Goal: Task Accomplishment & Management: Manage account settings

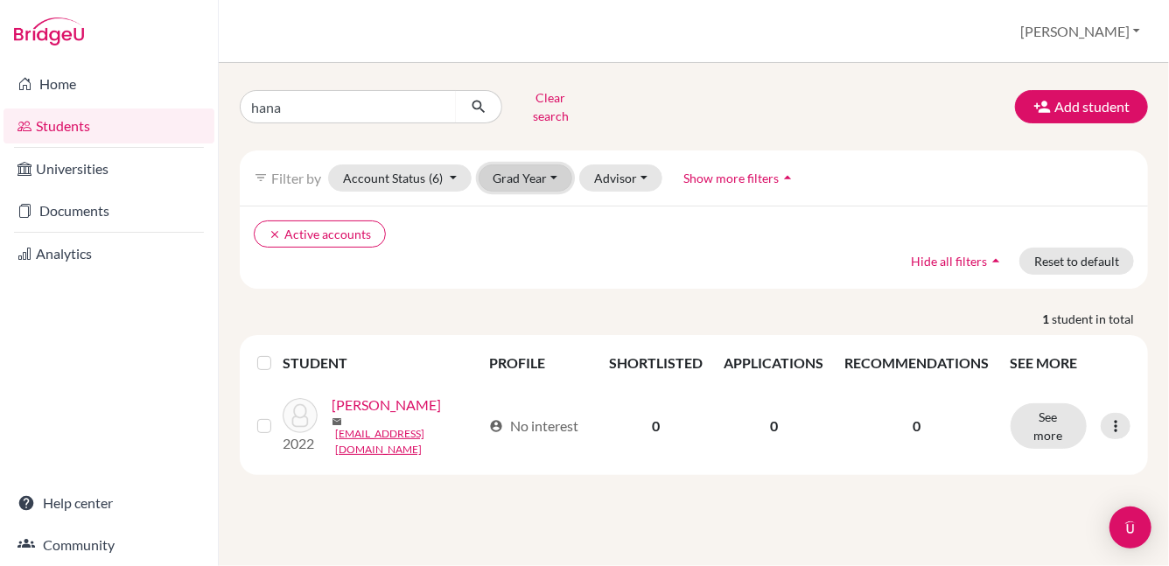
click at [542, 167] on button "Grad Year" at bounding box center [526, 177] width 94 height 27
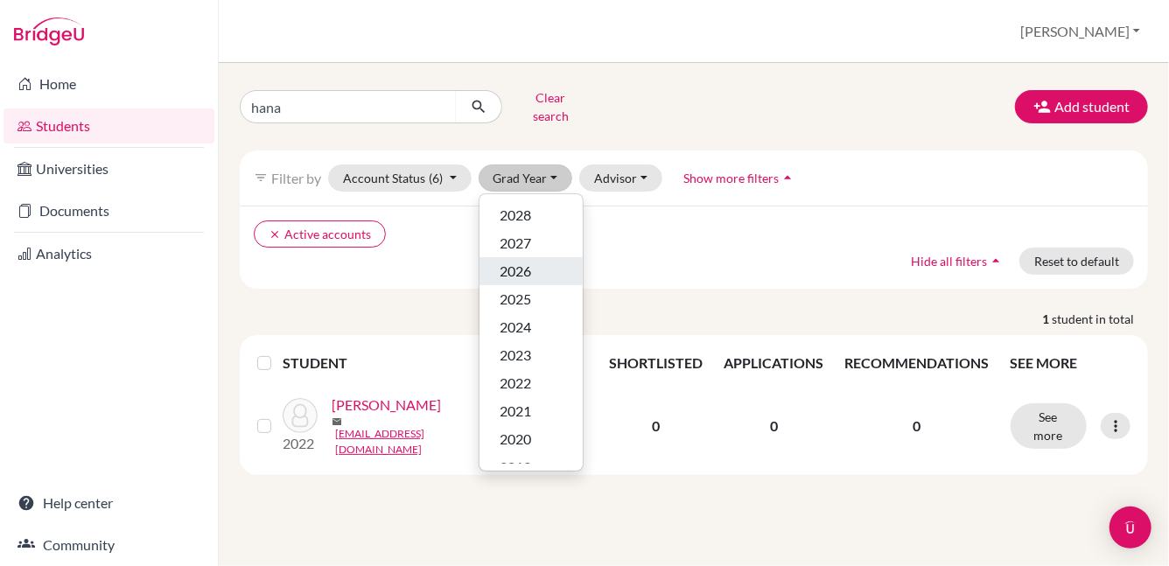
click at [527, 265] on span "2026" at bounding box center [515, 271] width 31 height 21
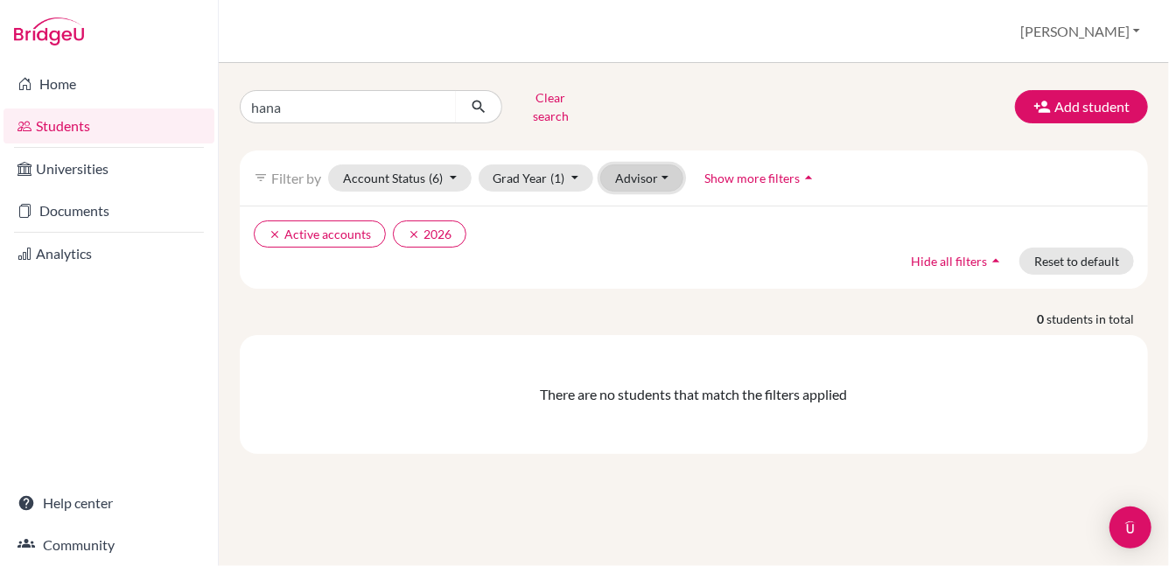
click at [641, 171] on button "Advisor" at bounding box center [641, 177] width 83 height 27
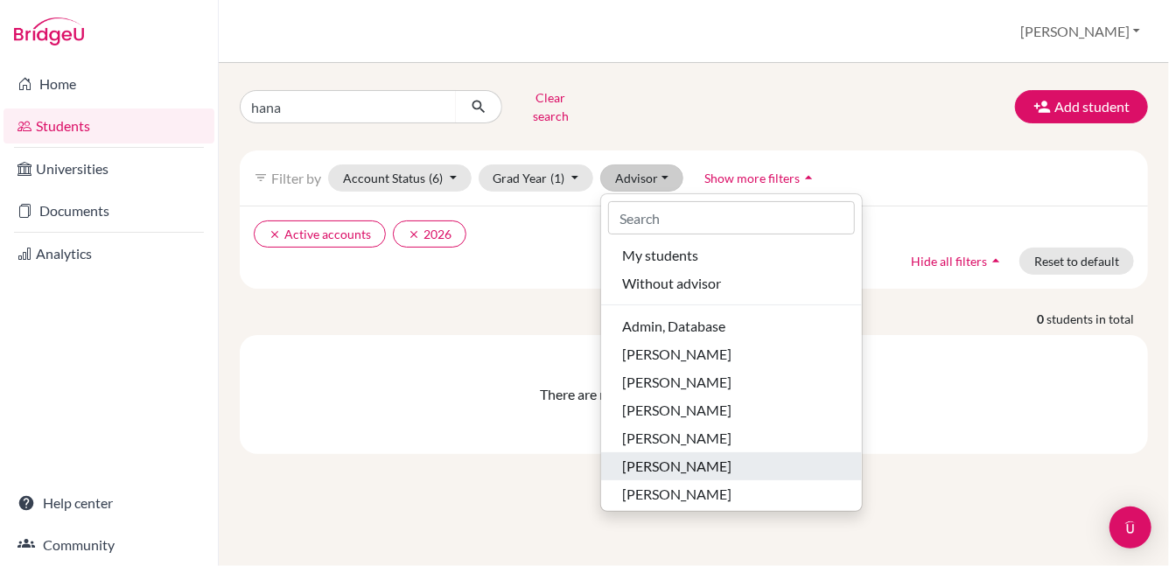
click at [668, 456] on span "[PERSON_NAME]" at bounding box center [676, 466] width 109 height 21
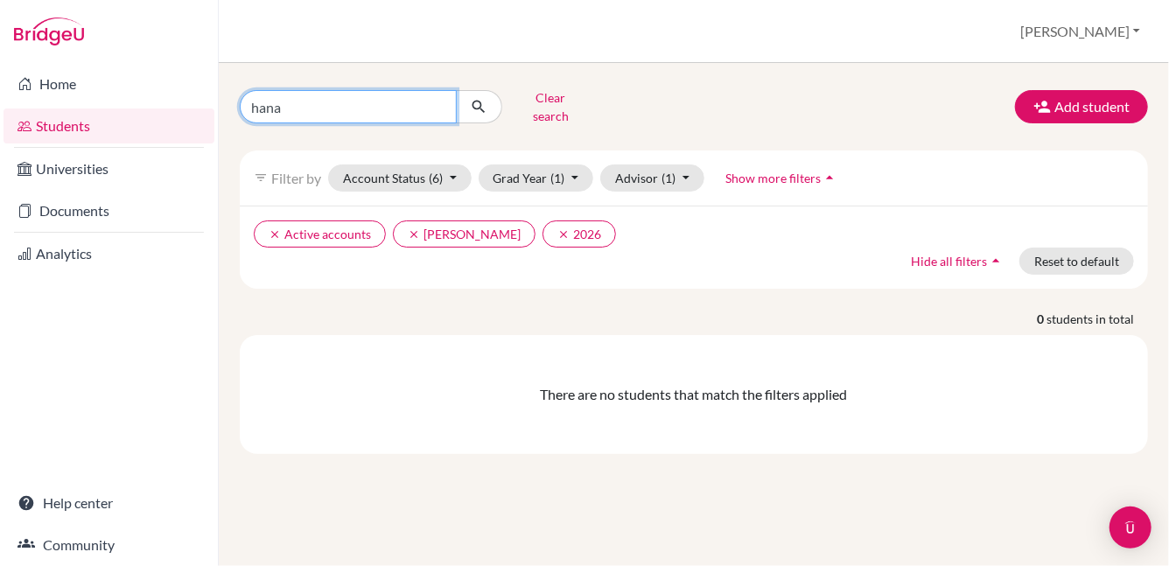
click at [439, 96] on input "hana" at bounding box center [348, 106] width 217 height 33
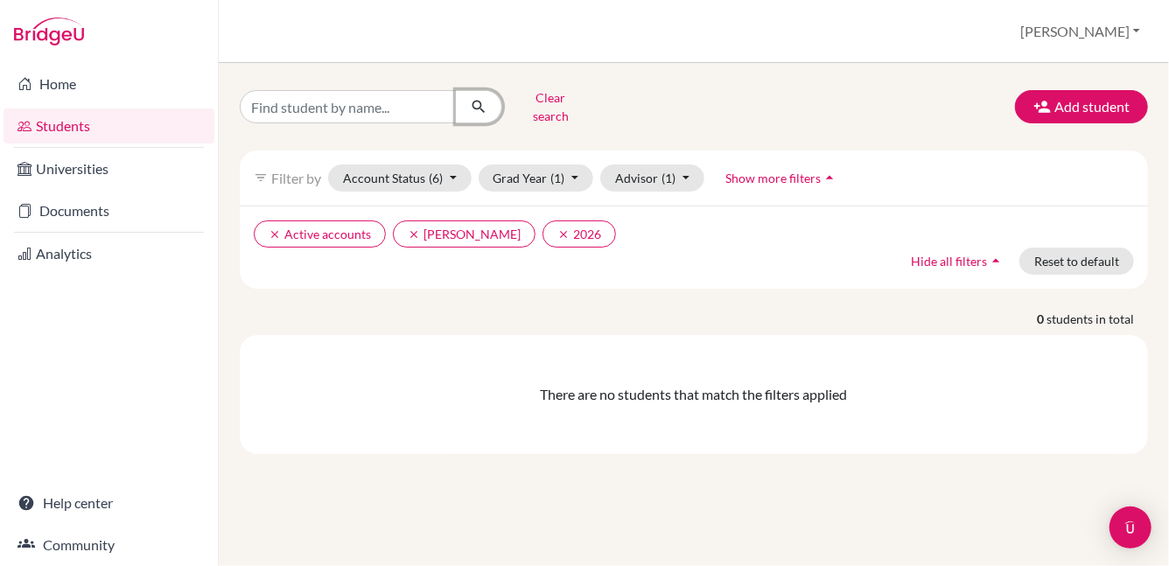
click at [476, 90] on button "submit" at bounding box center [479, 106] width 46 height 33
click at [414, 228] on icon "clear" at bounding box center [414, 234] width 12 height 12
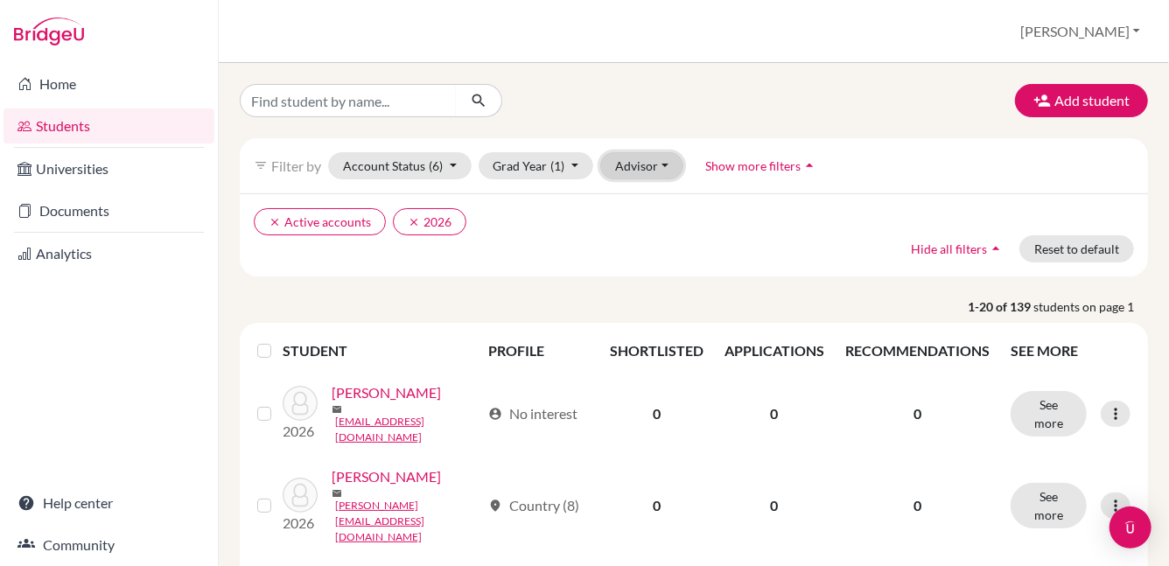
click at [639, 166] on button "Advisor" at bounding box center [641, 165] width 83 height 27
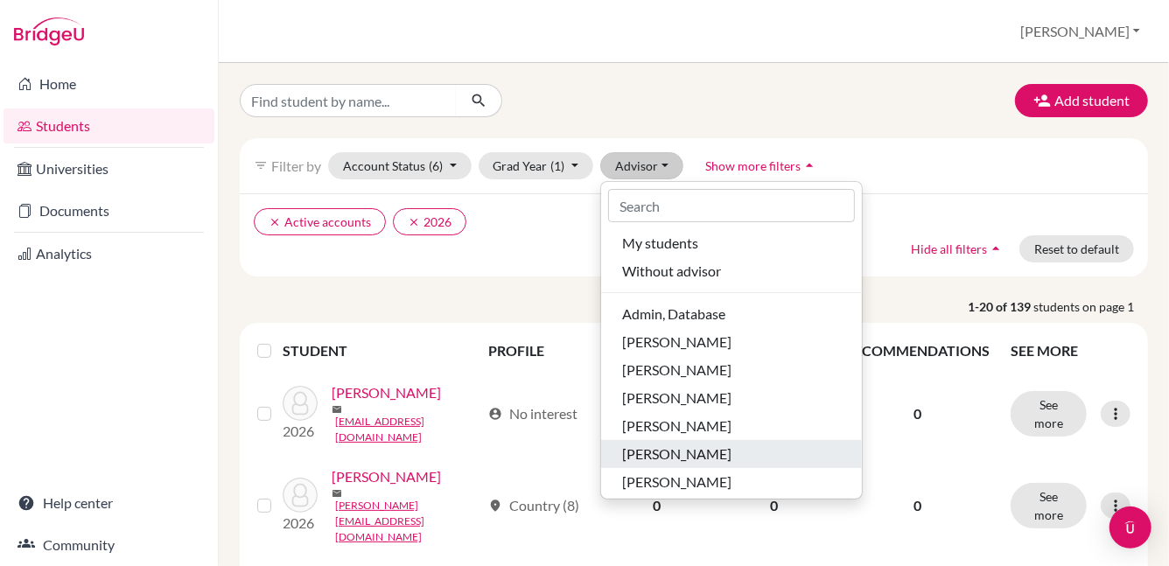
click at [651, 441] on button "[PERSON_NAME]" at bounding box center [731, 454] width 261 height 28
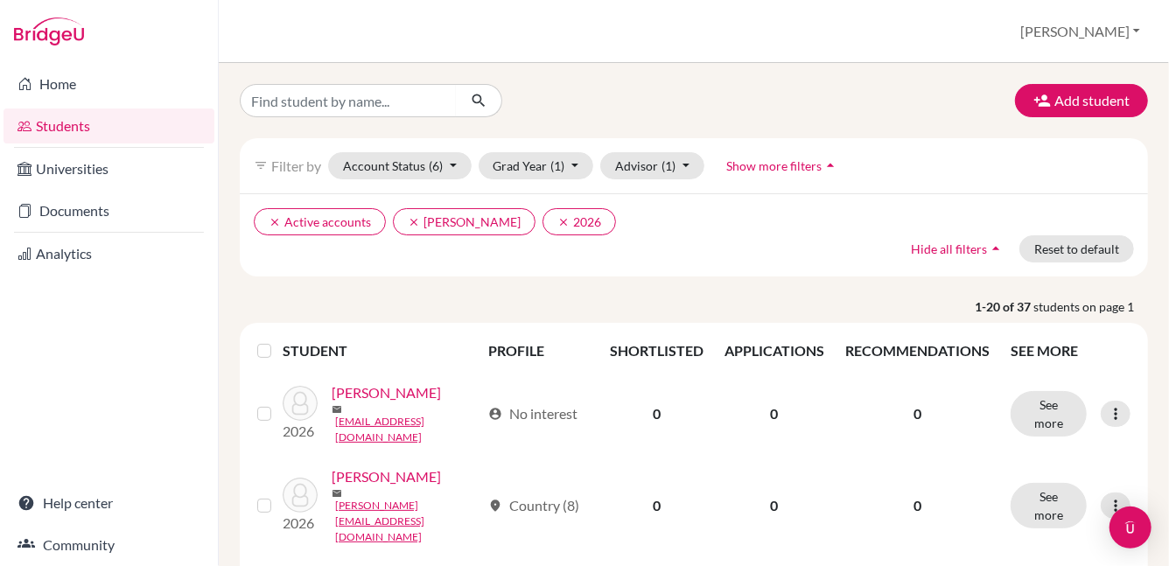
drag, startPoint x: 1156, startPoint y: 180, endPoint x: 1135, endPoint y: 247, distance: 69.7
click at [1137, 251] on div "Add student filter_list Filter by Account Status (6) Active accounts done Archi…" at bounding box center [694, 314] width 950 height 503
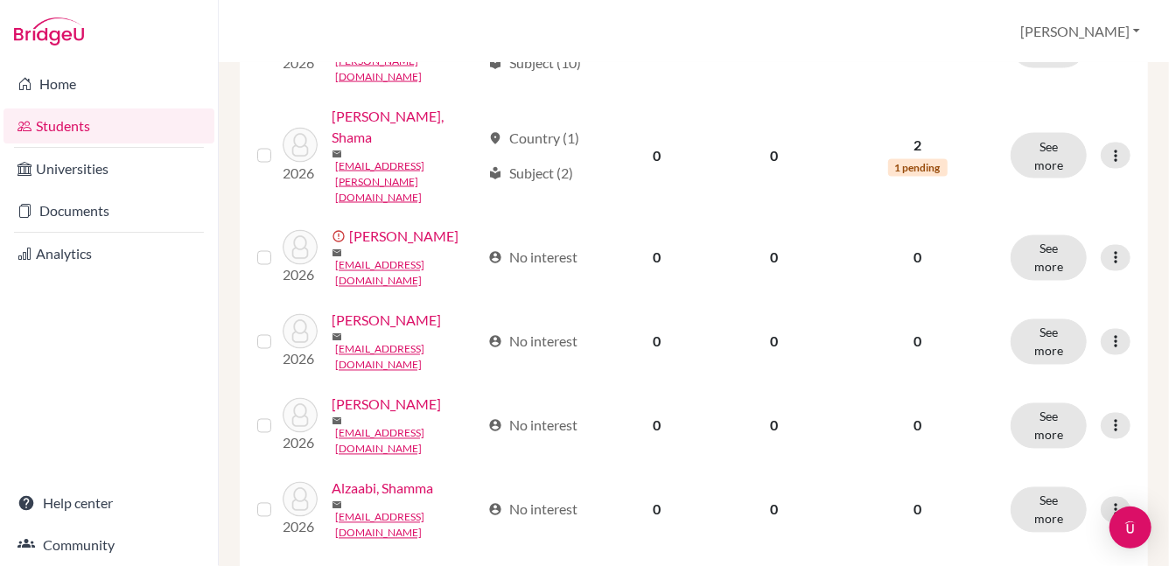
scroll to position [1461, 0]
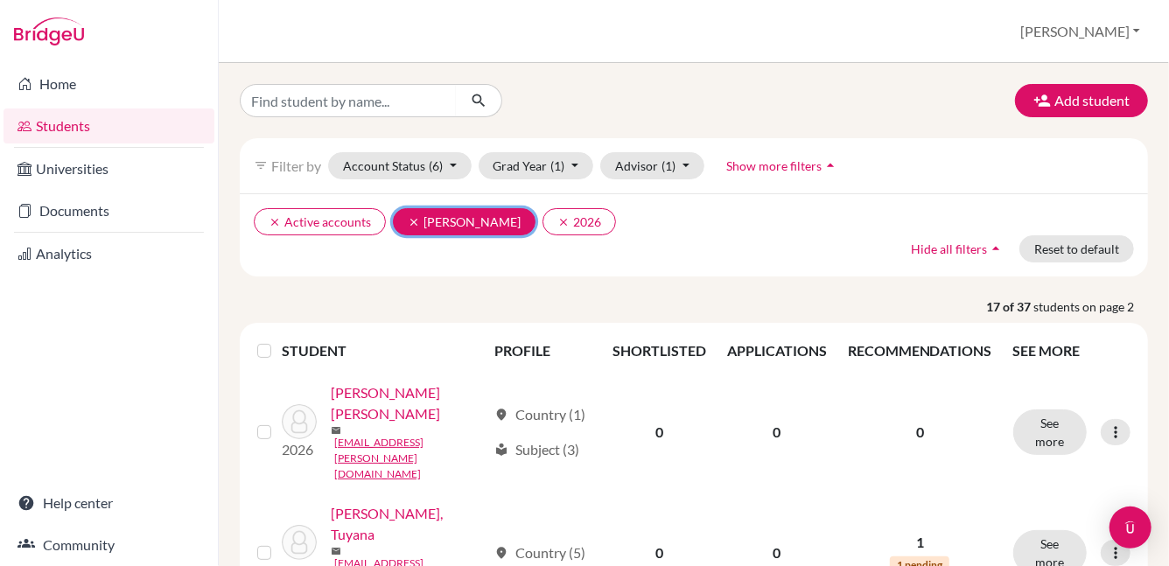
click at [408, 227] on icon "clear" at bounding box center [414, 222] width 12 height 12
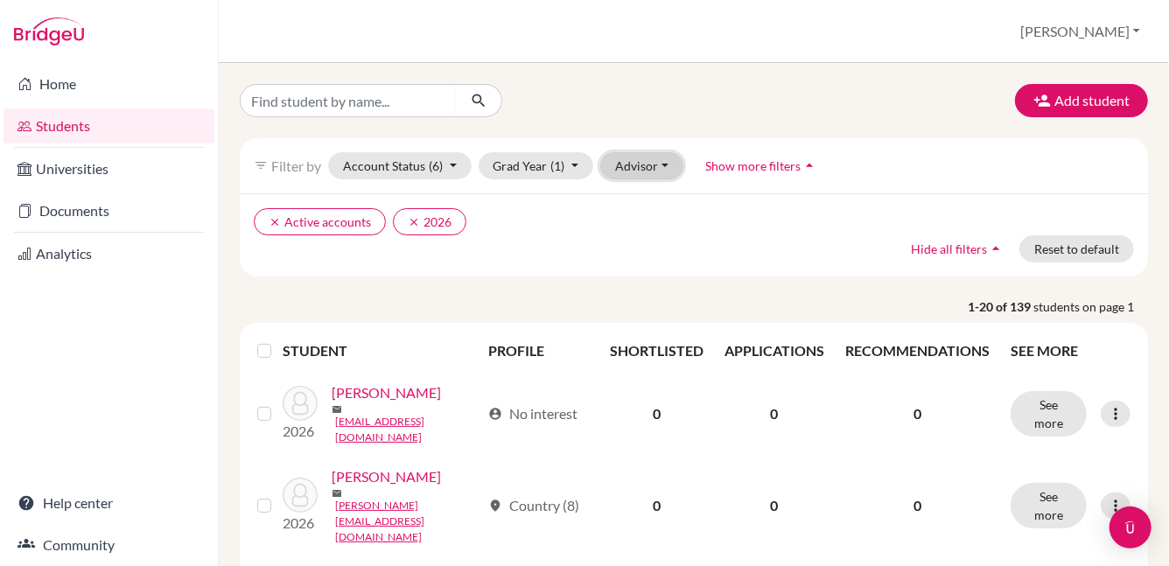
click at [645, 161] on button "Advisor" at bounding box center [641, 165] width 83 height 27
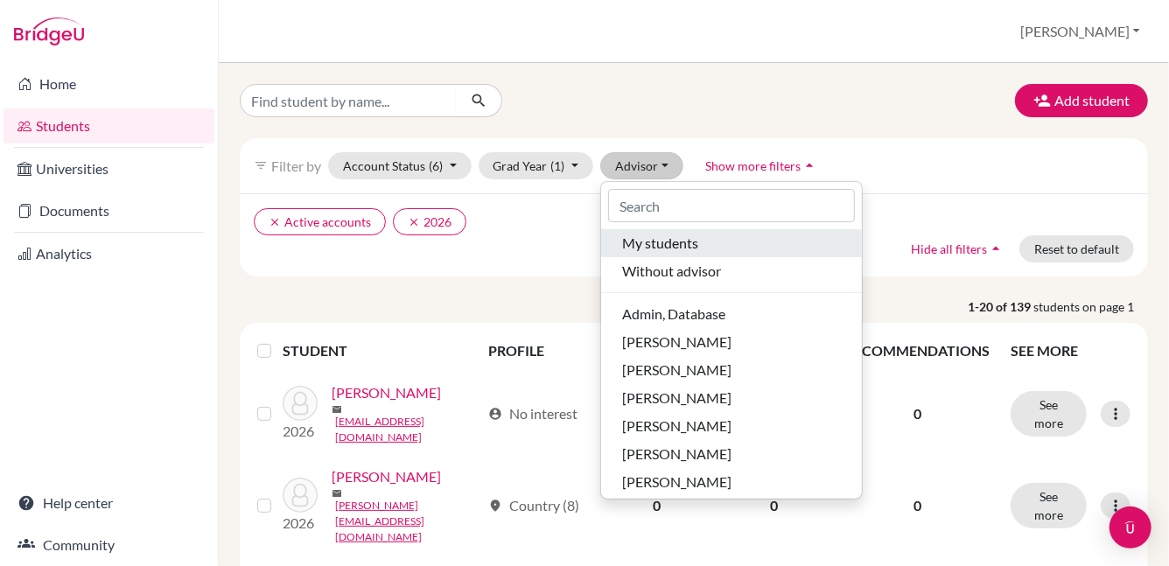
click at [655, 245] on span "My students" at bounding box center [660, 243] width 76 height 21
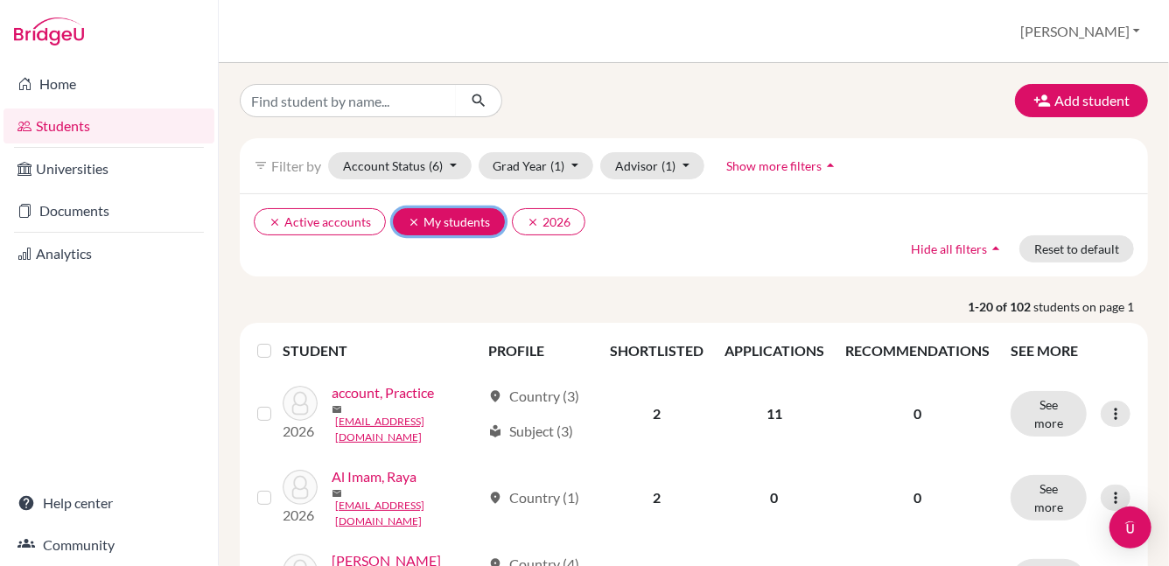
click at [409, 216] on icon "clear" at bounding box center [414, 222] width 12 height 12
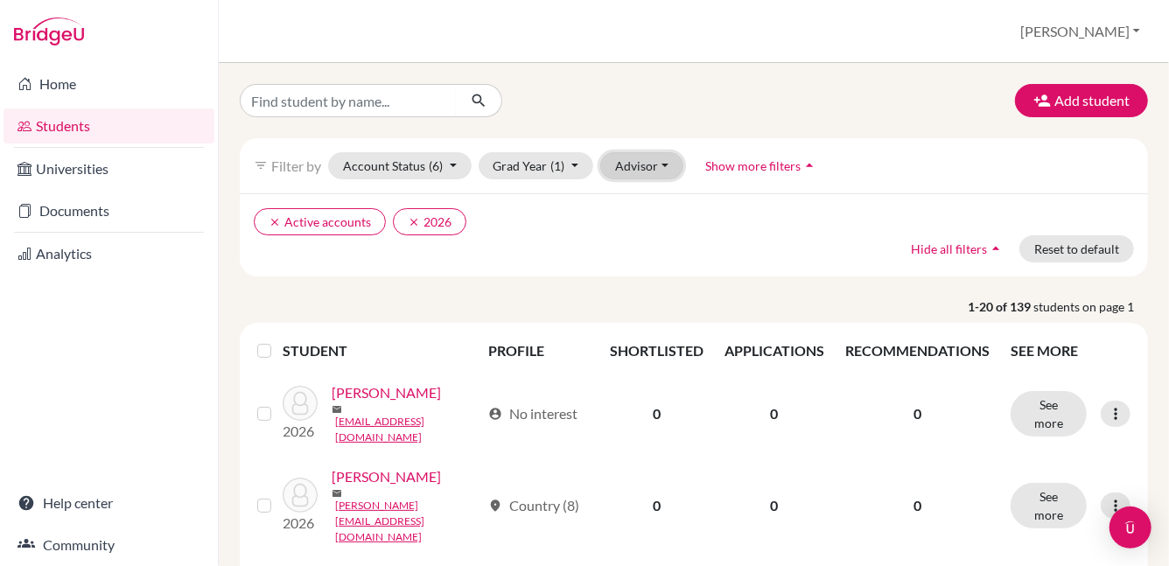
click at [652, 165] on button "Advisor" at bounding box center [641, 165] width 83 height 27
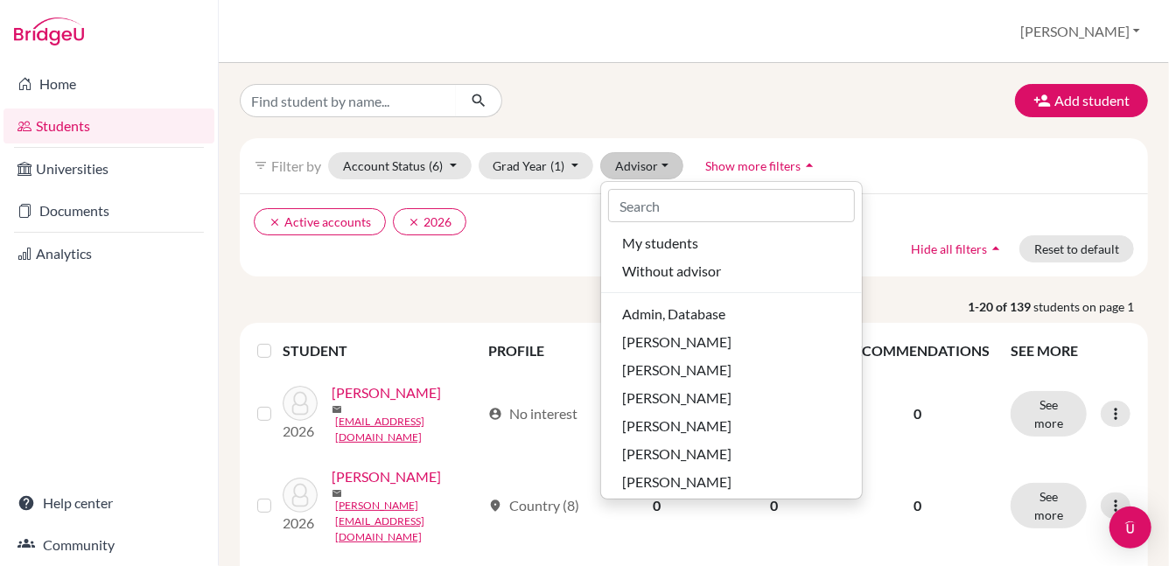
click at [926, 94] on div "Add student" at bounding box center [694, 100] width 934 height 33
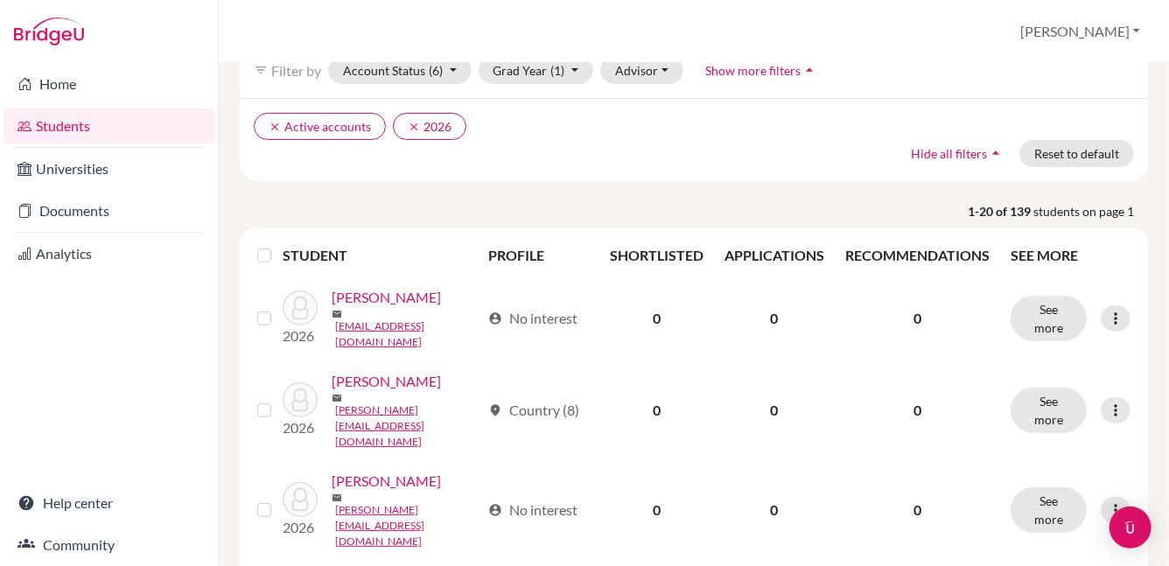
scroll to position [68, 0]
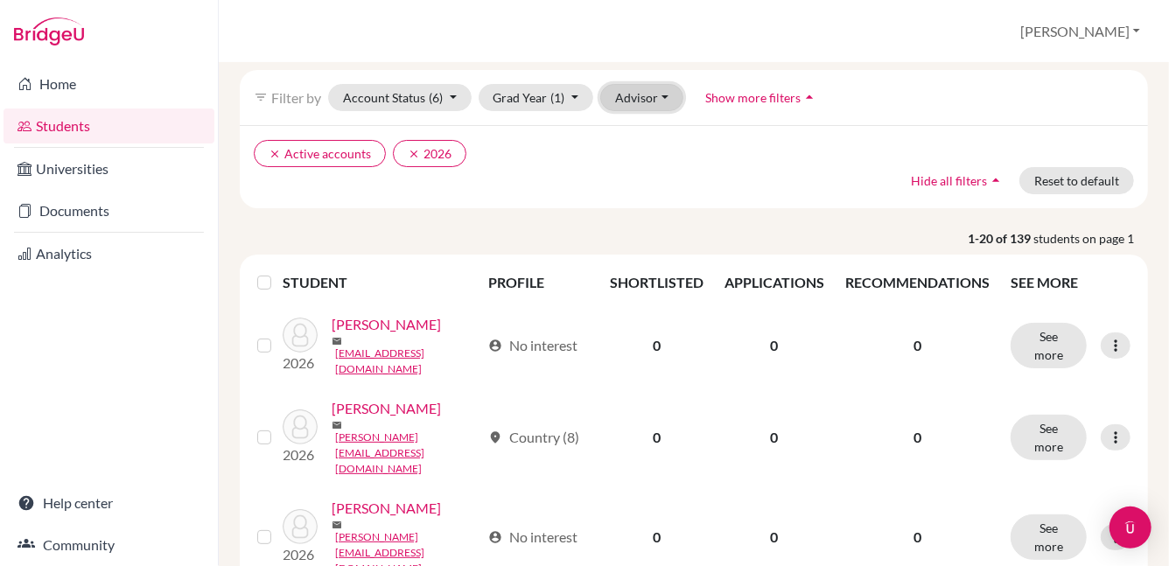
click at [642, 98] on button "Advisor" at bounding box center [641, 97] width 83 height 27
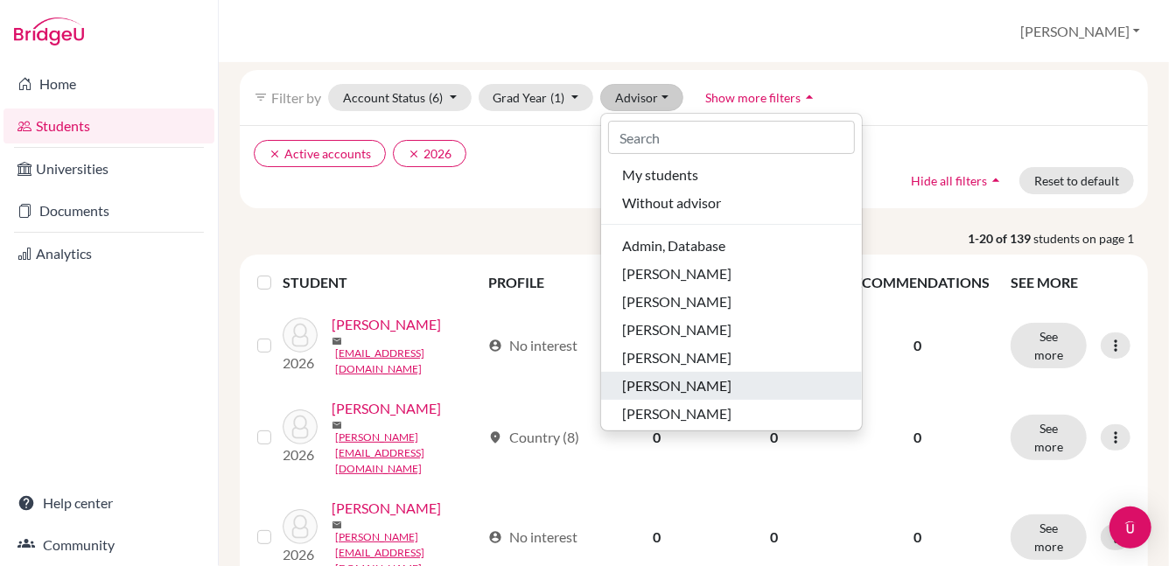
click at [658, 382] on span "[PERSON_NAME]" at bounding box center [676, 385] width 109 height 21
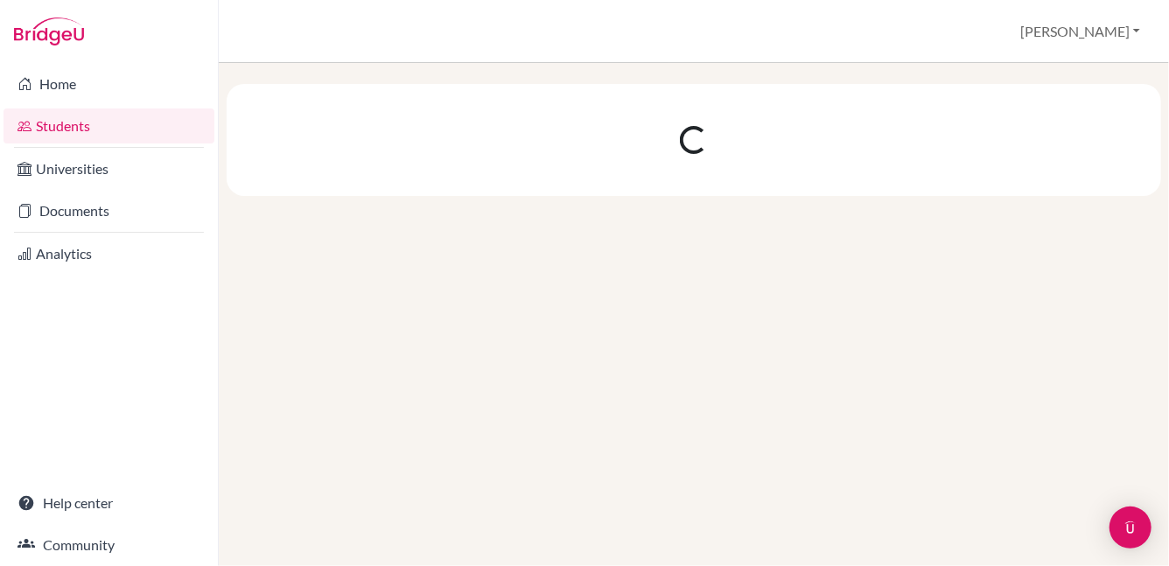
scroll to position [0, 0]
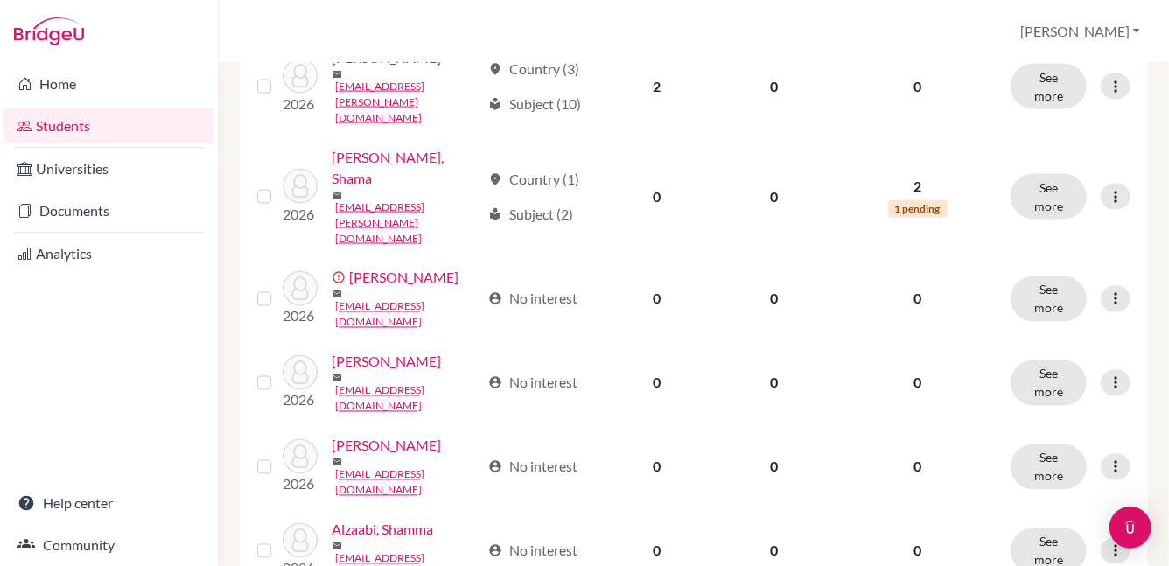
scroll to position [1425, 0]
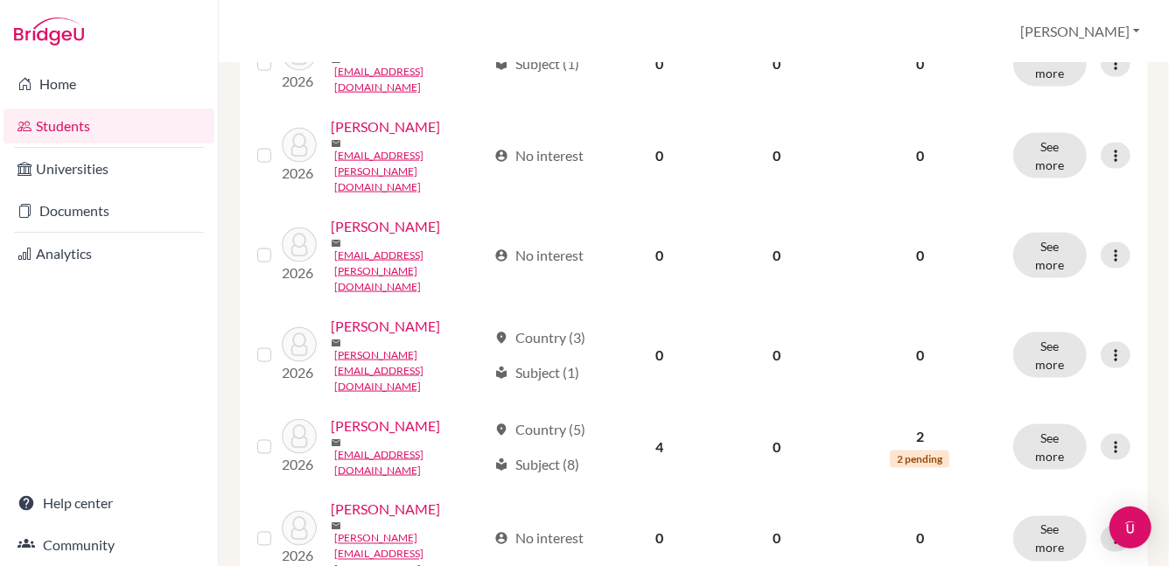
scroll to position [1207, 0]
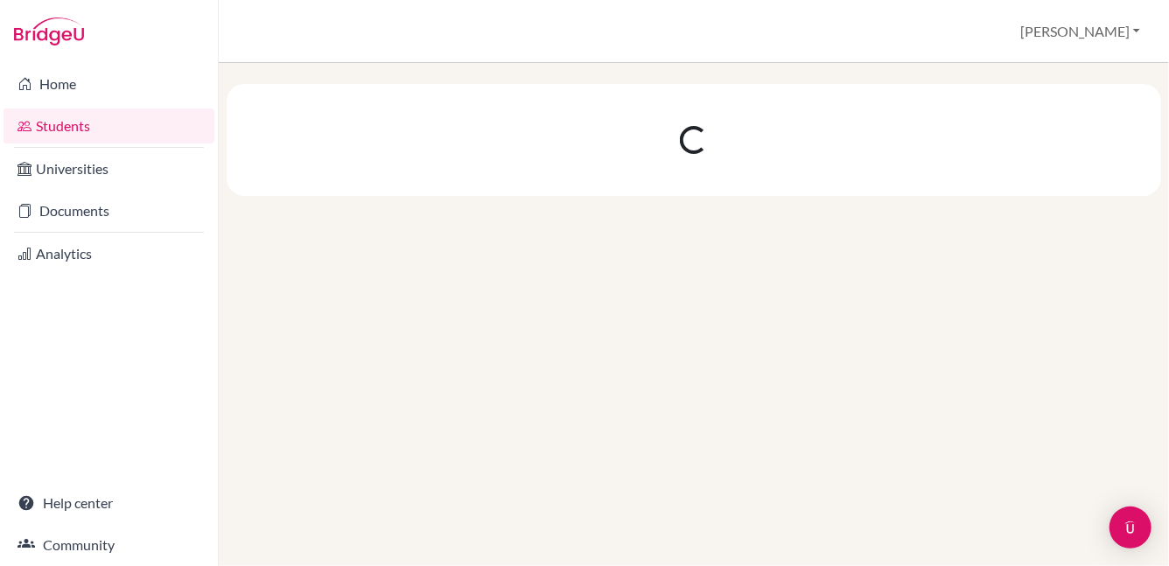
scroll to position [0, 0]
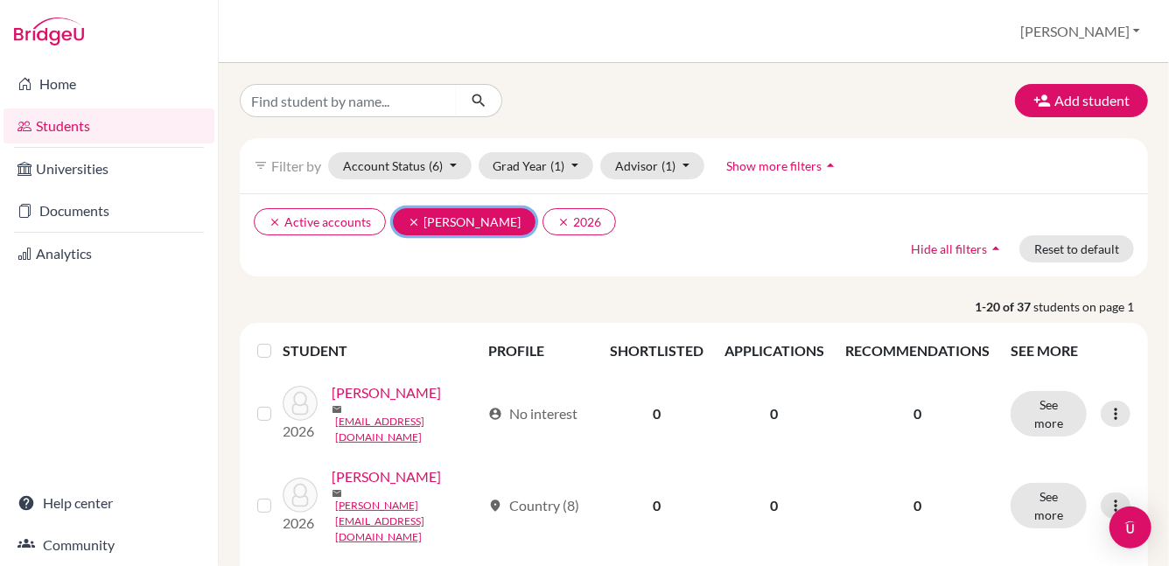
click at [417, 224] on icon "clear" at bounding box center [414, 222] width 12 height 12
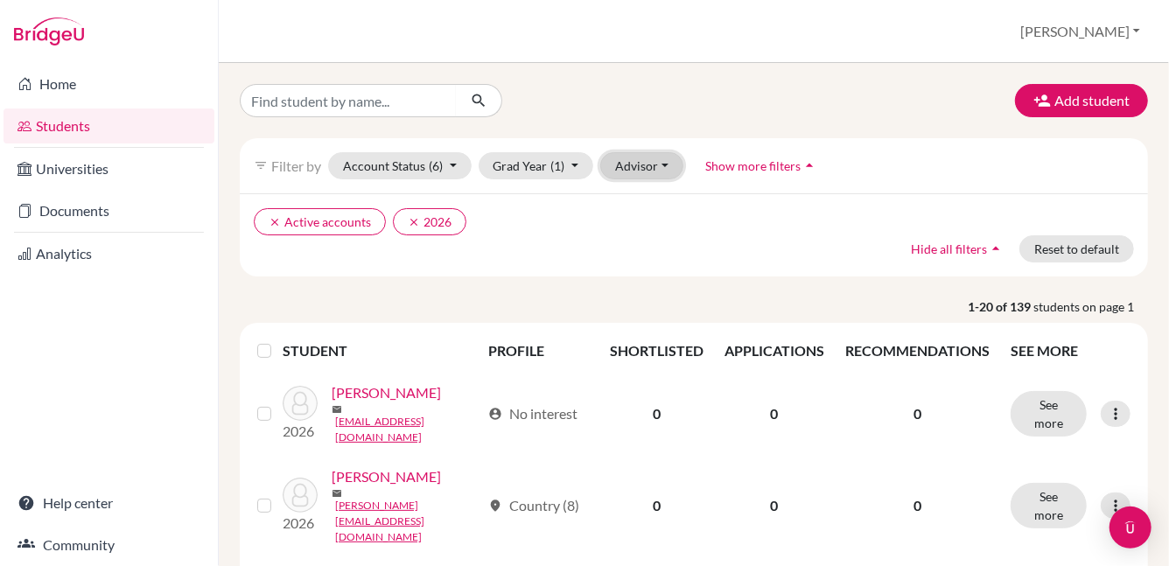
click at [627, 163] on button "Advisor" at bounding box center [641, 165] width 83 height 27
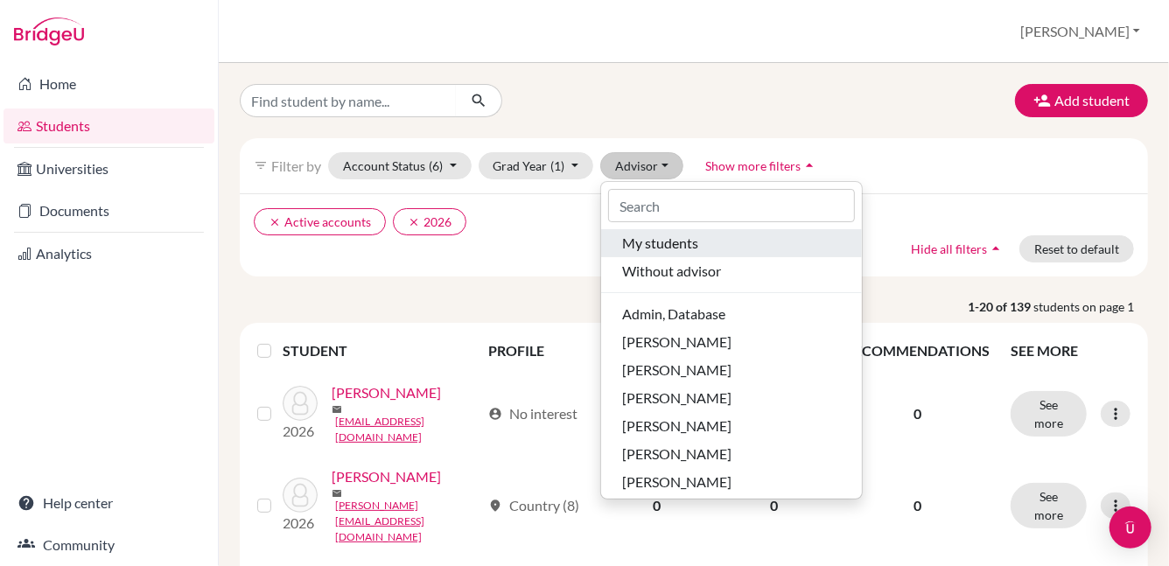
click at [639, 251] on span "My students" at bounding box center [660, 243] width 76 height 21
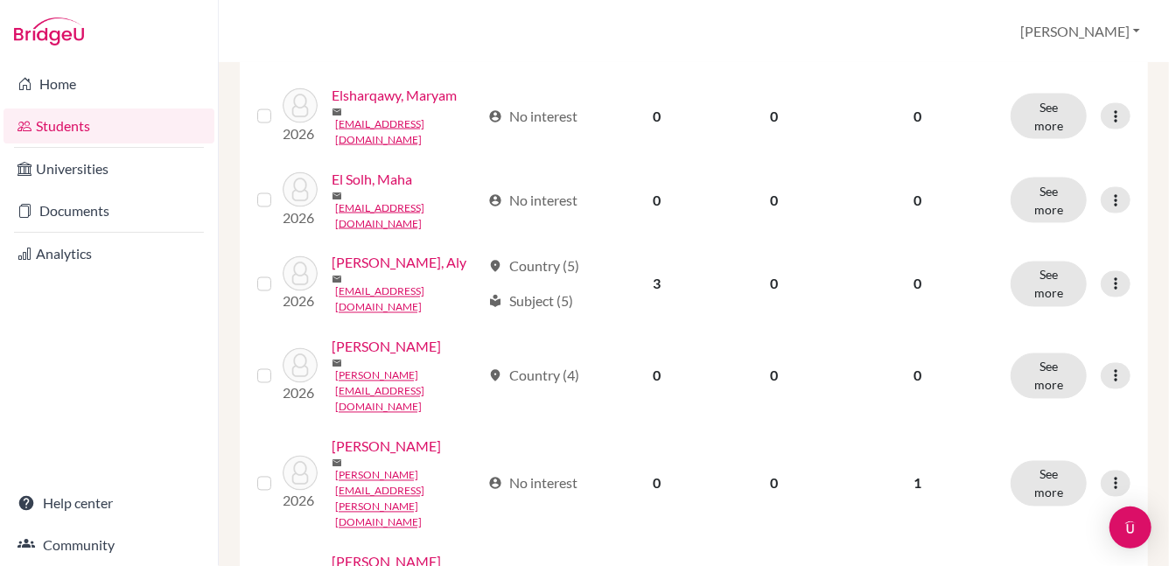
scroll to position [1461, 0]
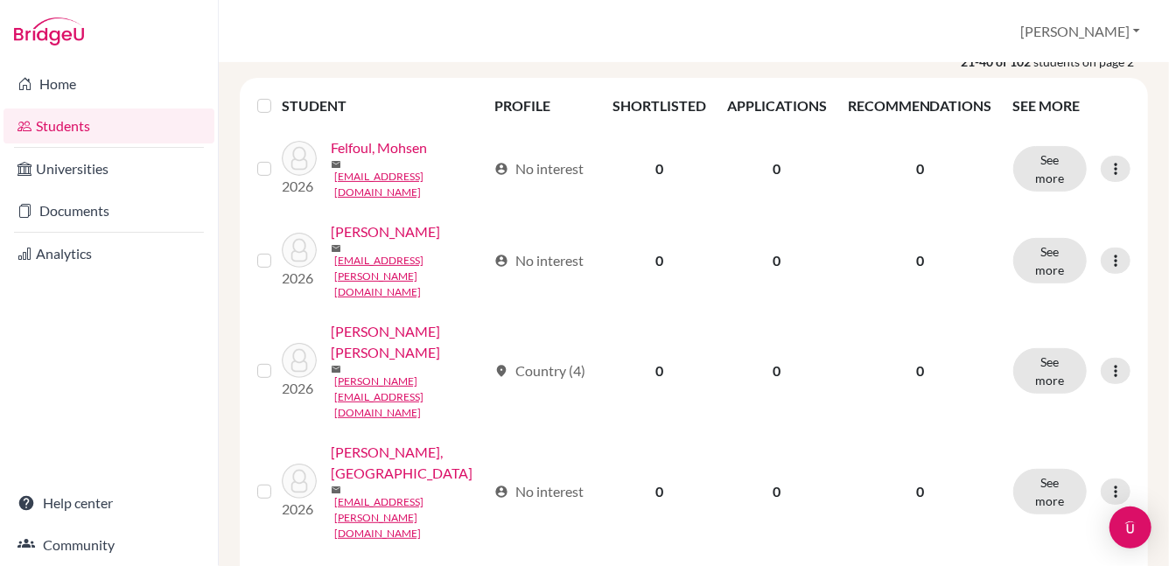
scroll to position [250, 0]
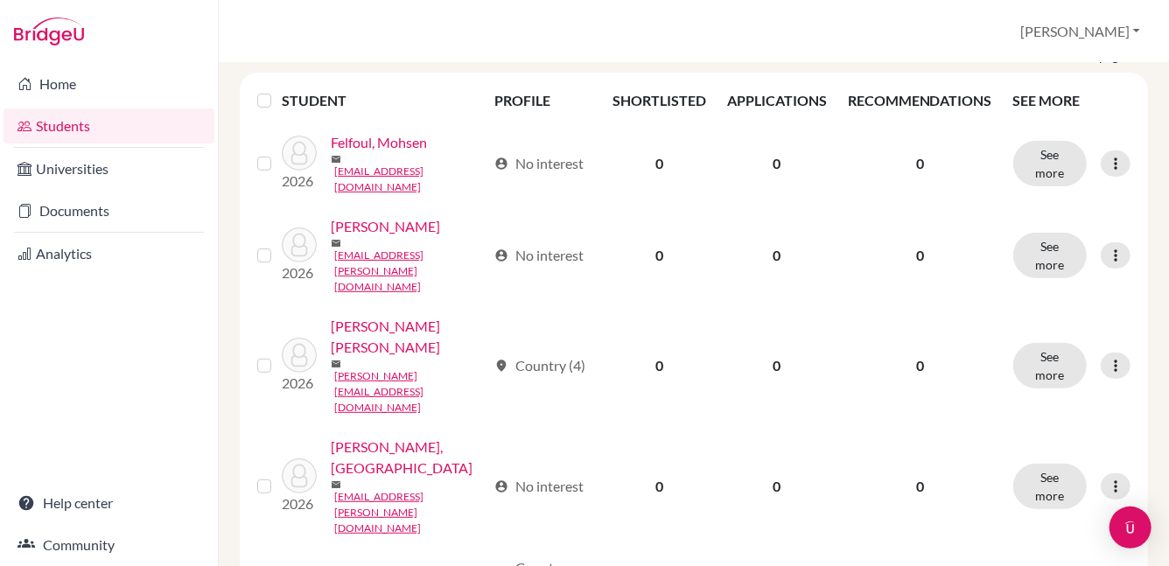
drag, startPoint x: 1156, startPoint y: 238, endPoint x: 1145, endPoint y: 245, distance: 12.6
click at [1151, 253] on div "Add student filter_list Filter by Account Status (6) Active accounts done Archi…" at bounding box center [694, 314] width 950 height 503
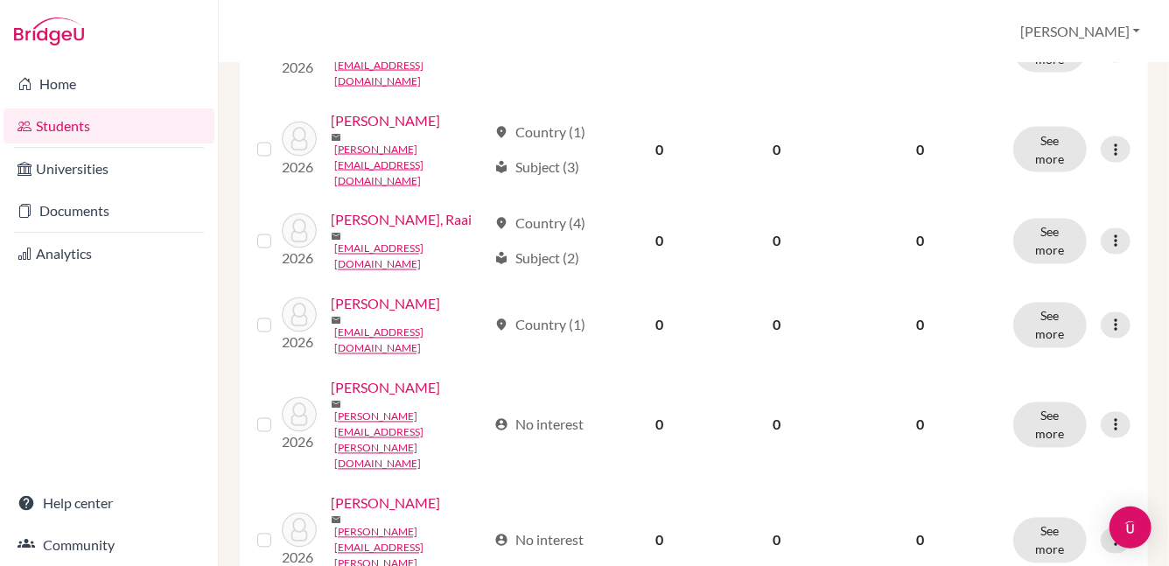
scroll to position [1484, 0]
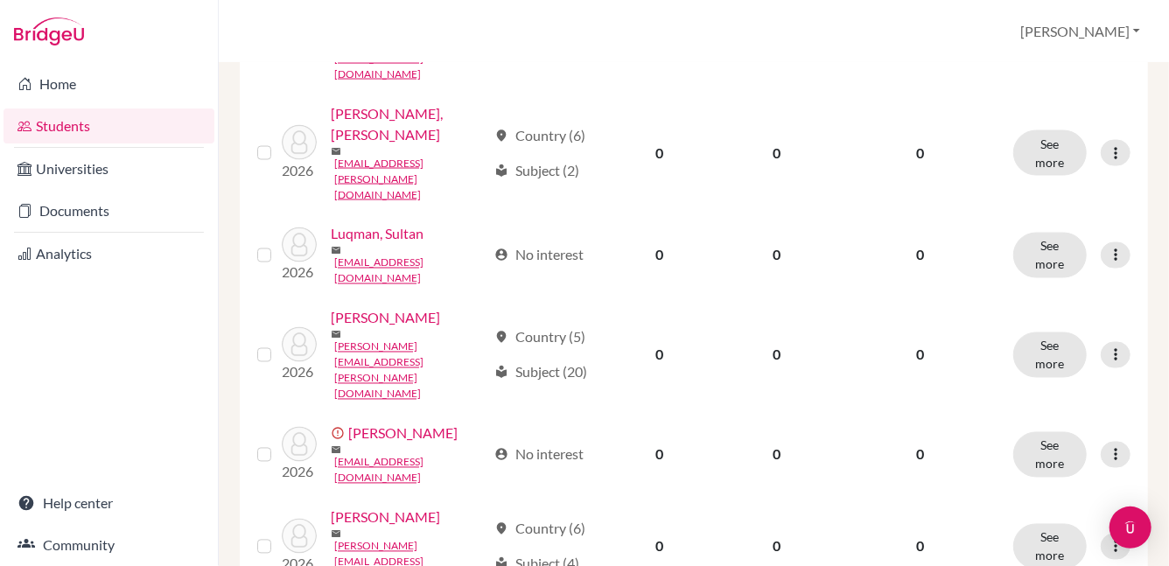
scroll to position [1466, 0]
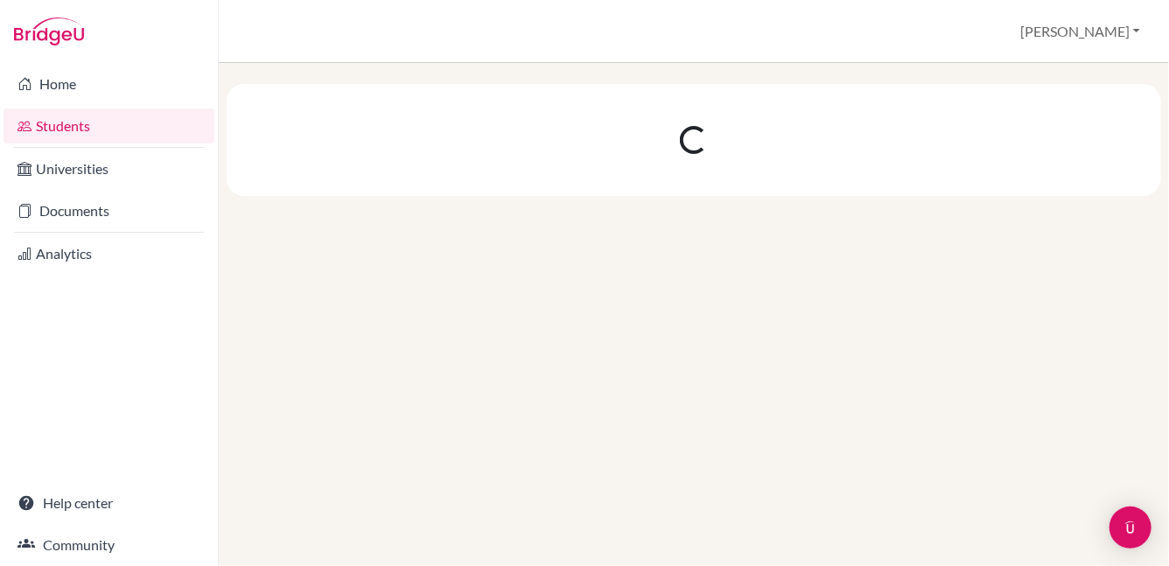
scroll to position [0, 0]
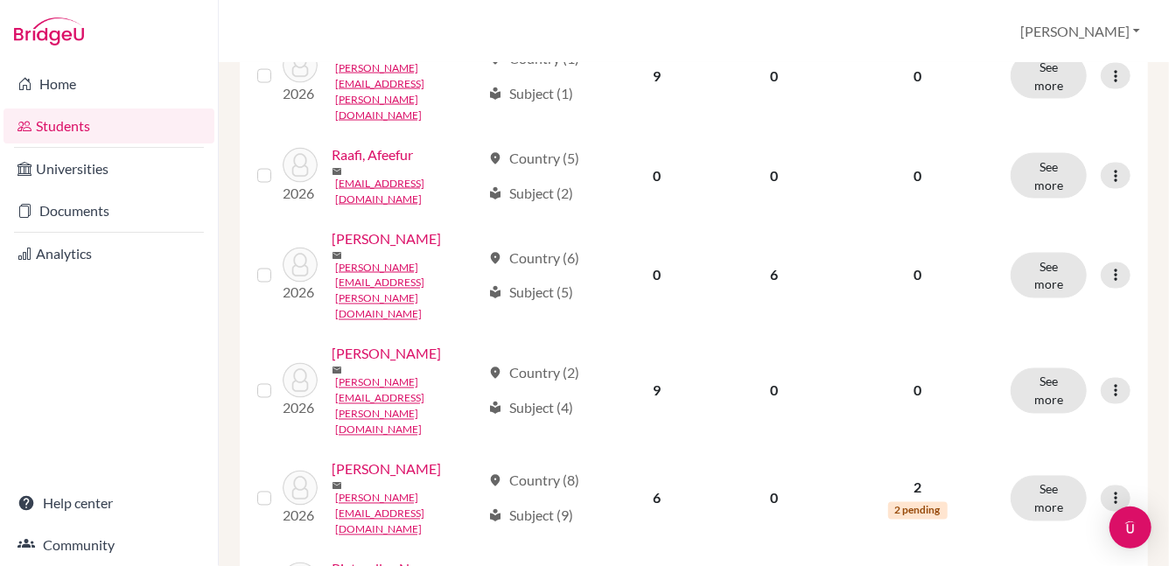
scroll to position [1433, 0]
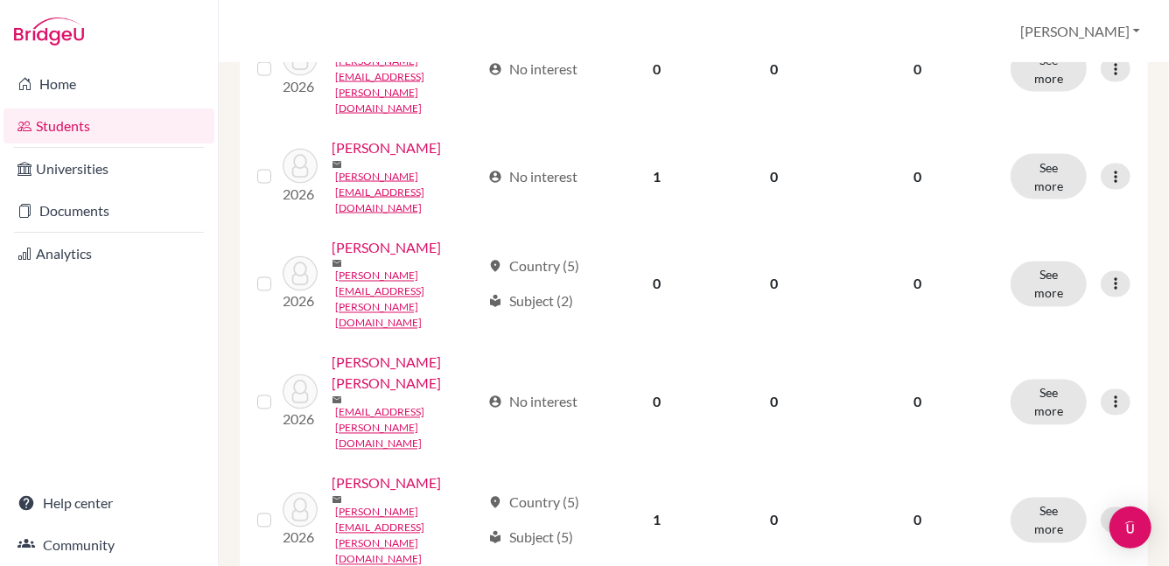
scroll to position [1479, 0]
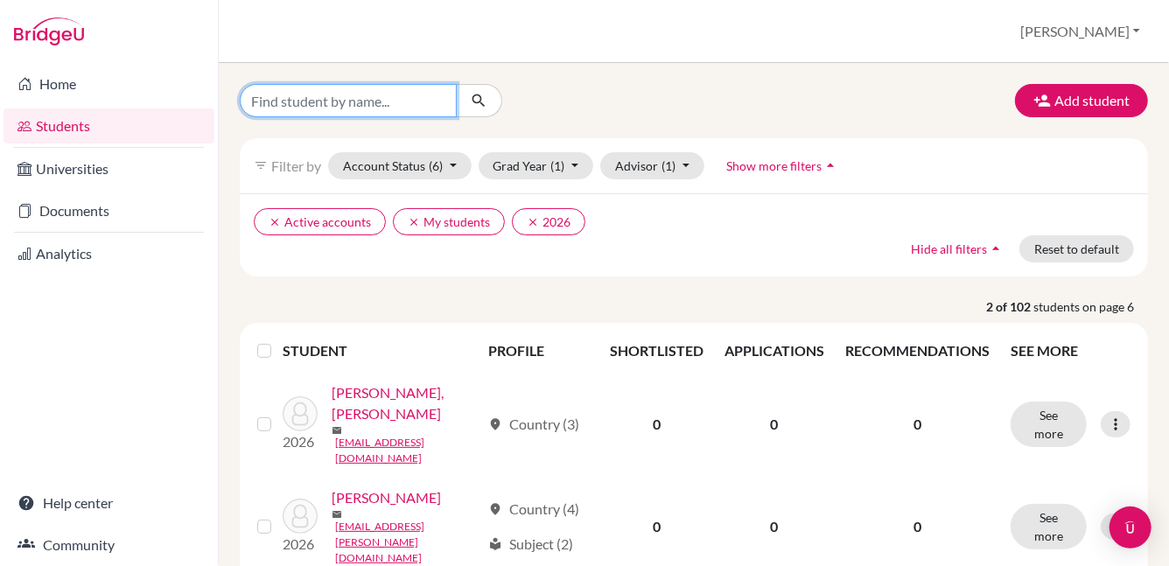
click at [406, 99] on input "Find student by name..." at bounding box center [348, 100] width 217 height 33
click at [264, 108] on input "ibrhim" at bounding box center [348, 100] width 217 height 33
type input "ibrhima"
click at [477, 108] on icon "submit" at bounding box center [478, 100] width 17 height 17
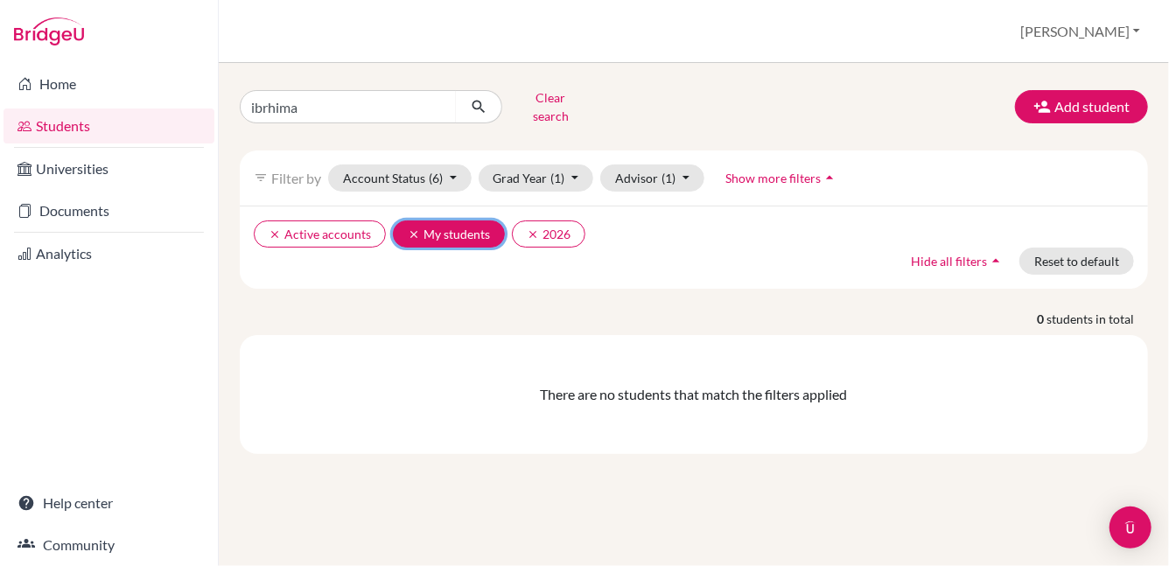
click at [410, 228] on icon "clear" at bounding box center [414, 234] width 12 height 12
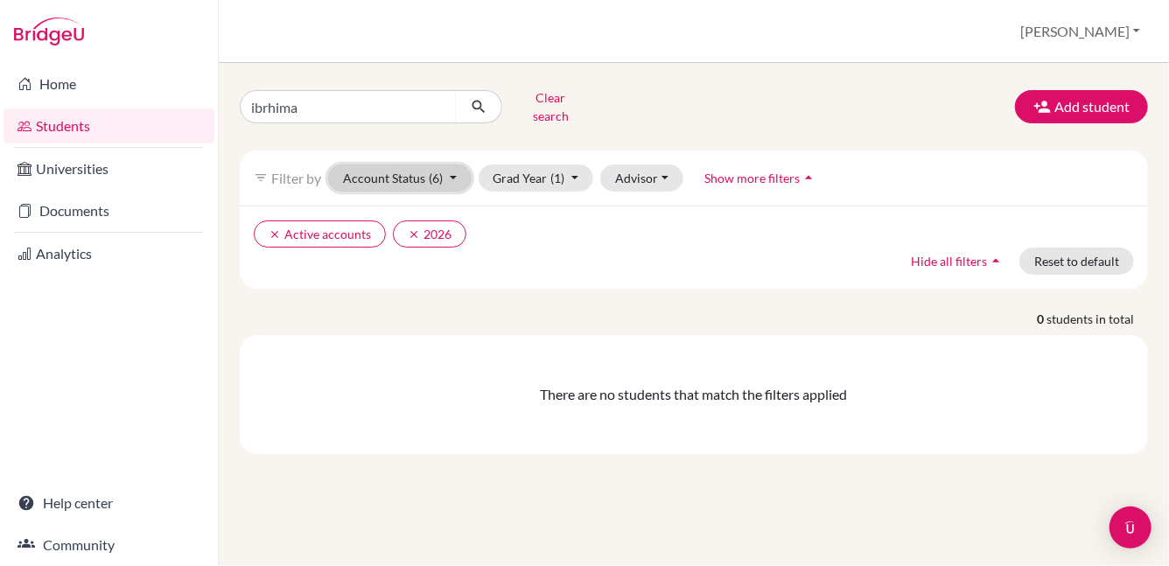
click at [449, 175] on button "Account Status (6)" at bounding box center [399, 177] width 143 height 27
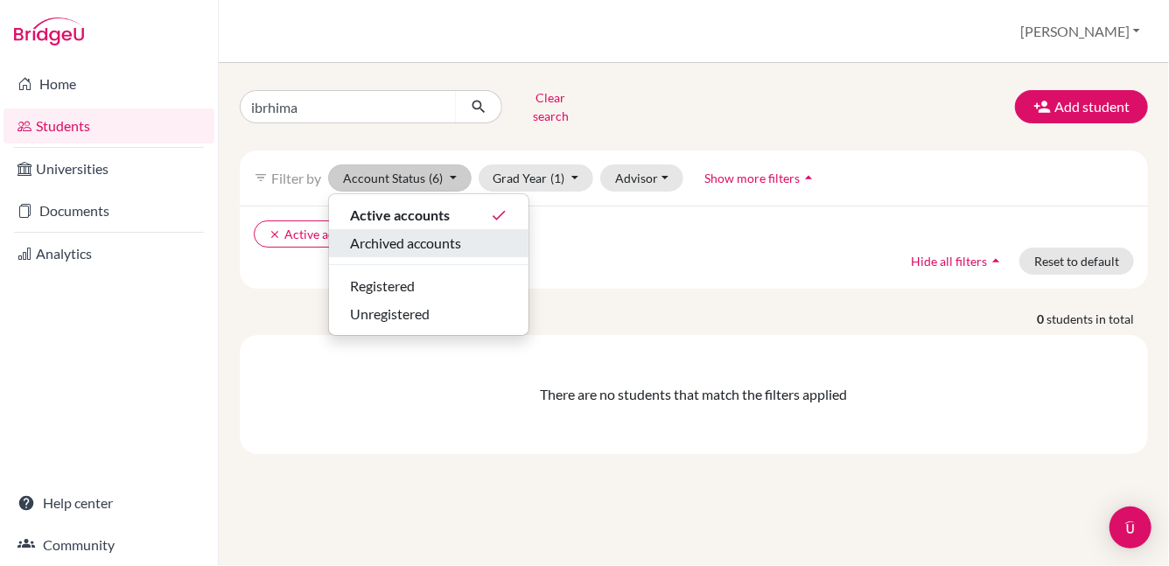
click at [437, 233] on span "Archived accounts" at bounding box center [405, 243] width 111 height 21
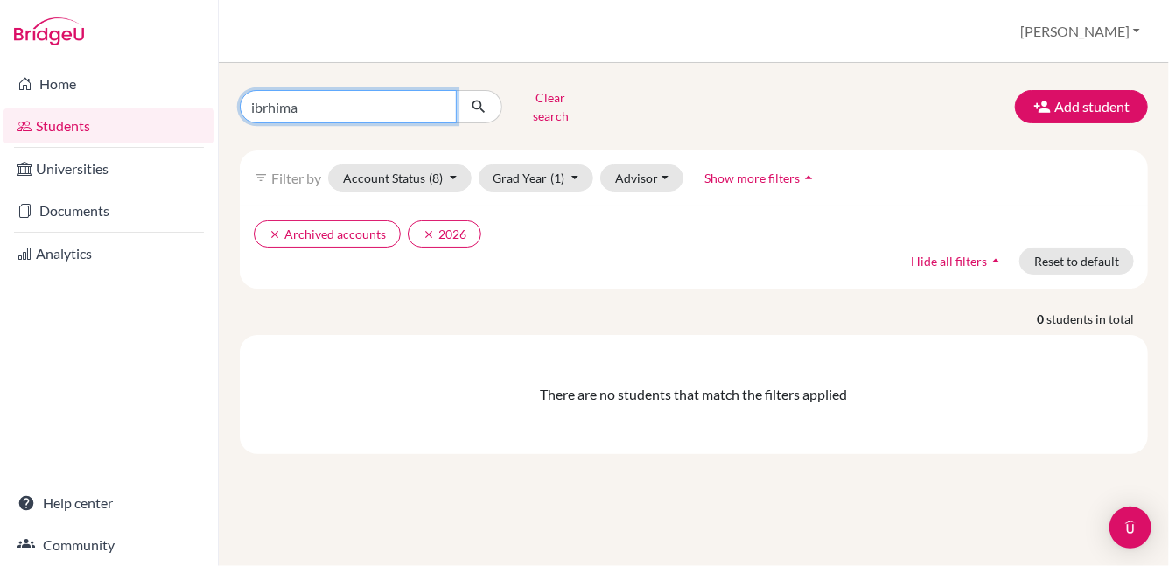
click at [325, 99] on input "ibrhima" at bounding box center [348, 106] width 217 height 33
type input "[PERSON_NAME]"
click at [475, 98] on icon "submit" at bounding box center [478, 106] width 17 height 17
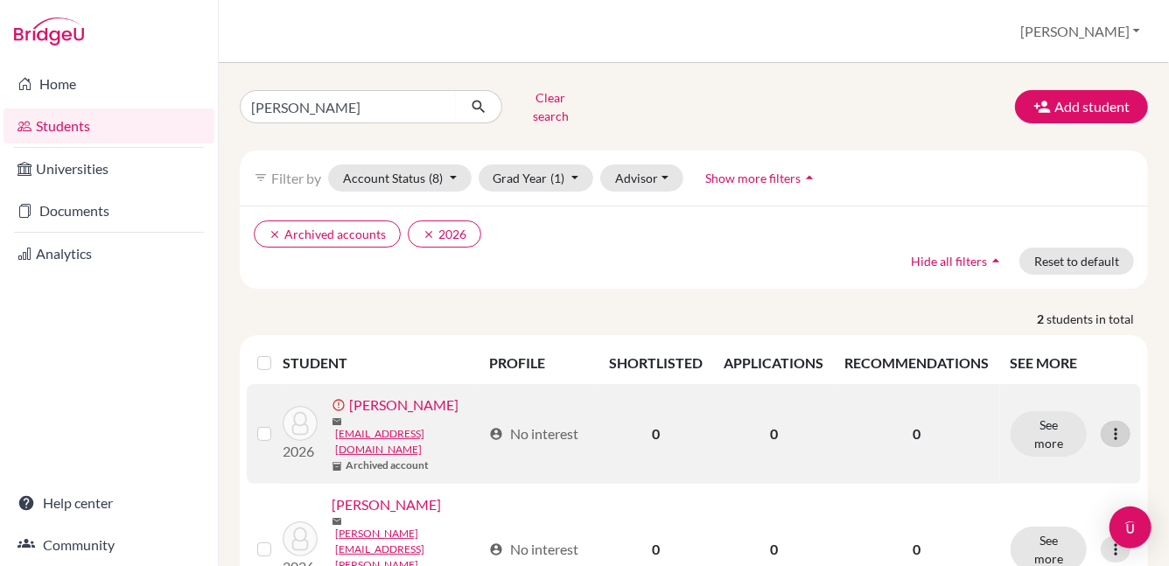
click at [1107, 425] on icon at bounding box center [1115, 433] width 17 height 17
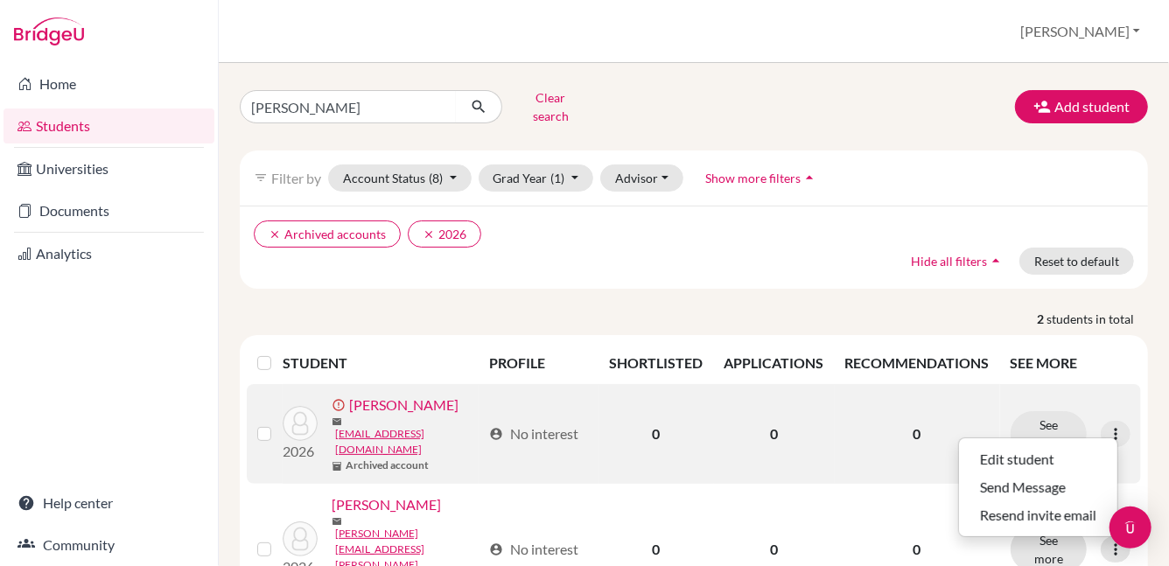
click at [278, 423] on label at bounding box center [278, 423] width 0 height 0
click at [0, 0] on input "checkbox" at bounding box center [0, 0] width 0 height 0
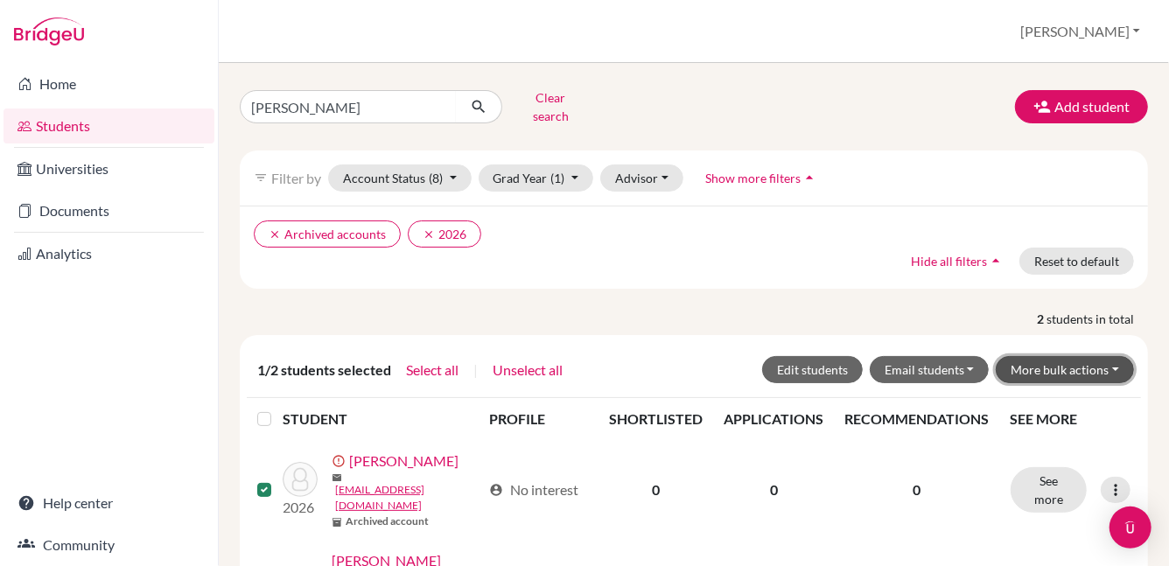
click at [1060, 360] on button "More bulk actions" at bounding box center [1065, 369] width 138 height 27
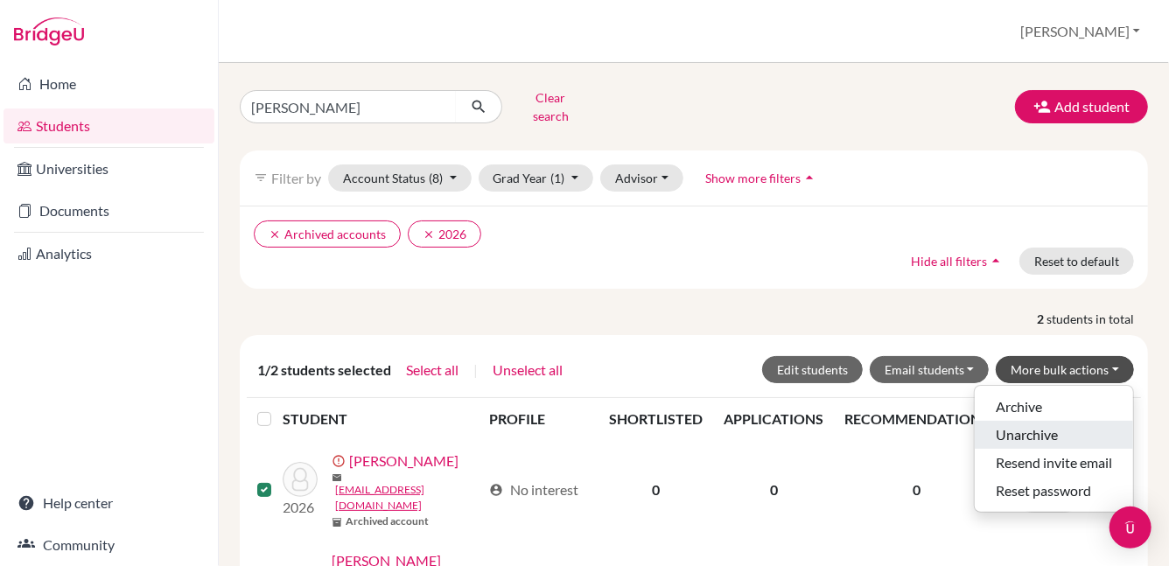
click at [1019, 431] on button "Unarchive" at bounding box center [1054, 435] width 158 height 28
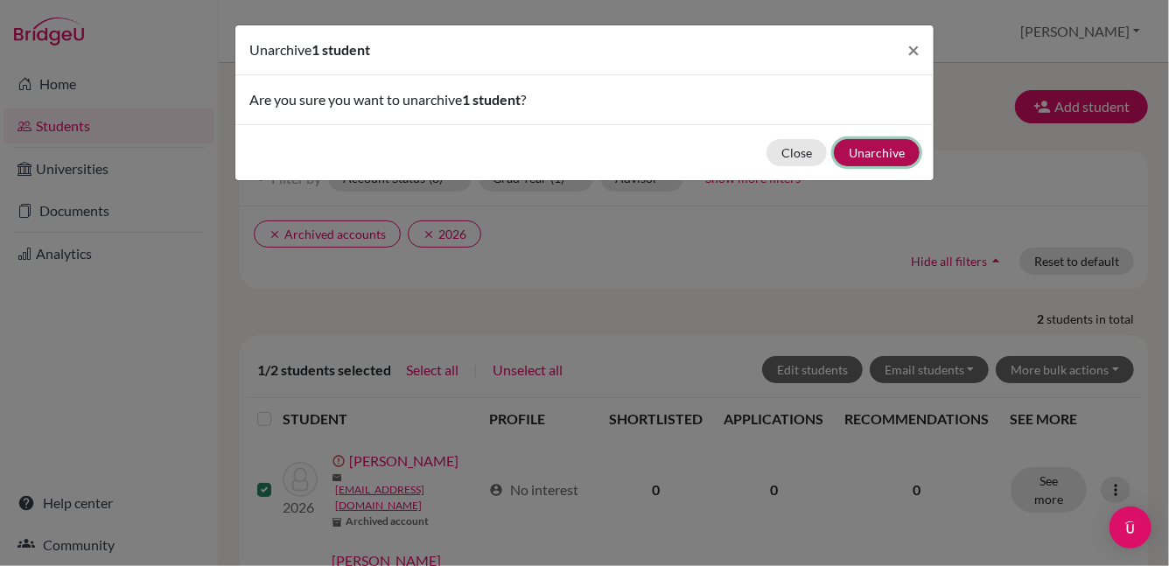
click at [859, 148] on button "Unarchive" at bounding box center [877, 152] width 86 height 27
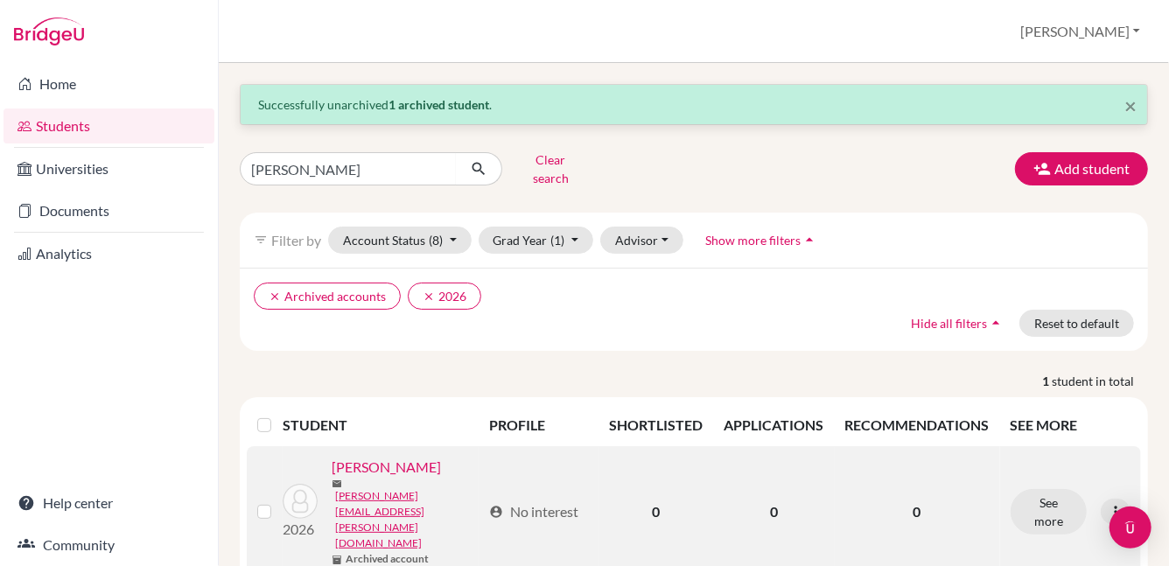
click at [278, 501] on label at bounding box center [278, 501] width 0 height 0
click at [0, 0] on input "checkbox" at bounding box center [0, 0] width 0 height 0
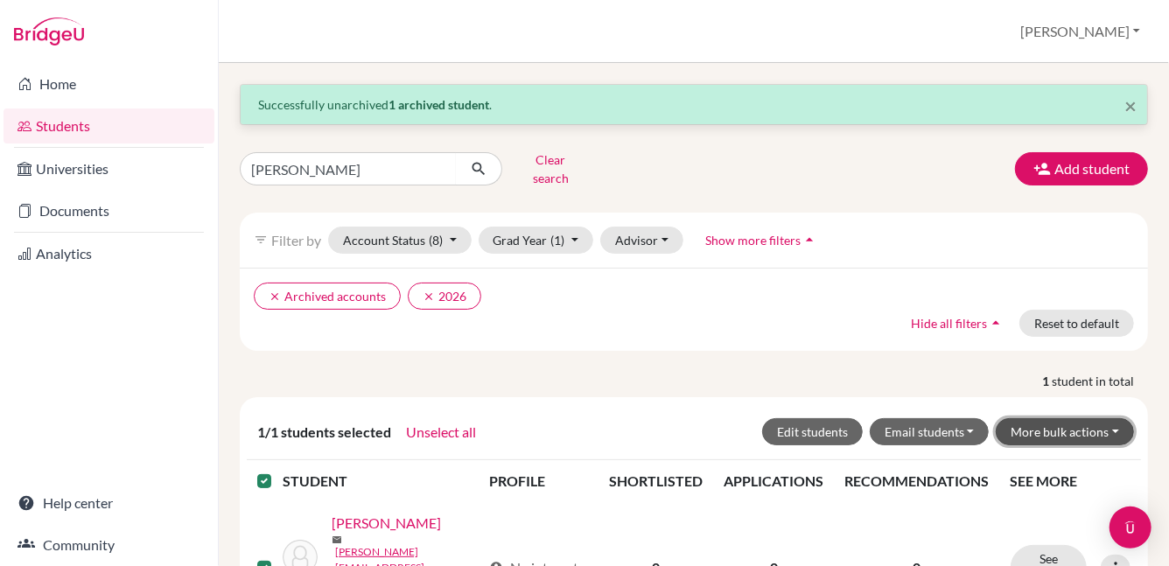
click at [1034, 426] on button "More bulk actions" at bounding box center [1065, 431] width 138 height 27
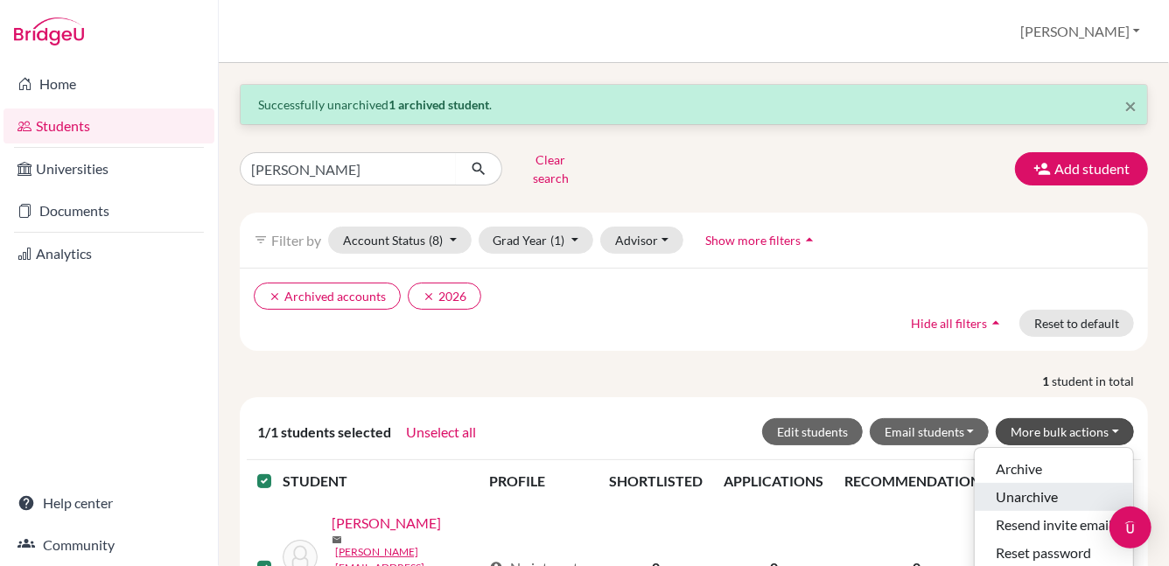
click at [1018, 483] on button "Unarchive" at bounding box center [1054, 497] width 158 height 28
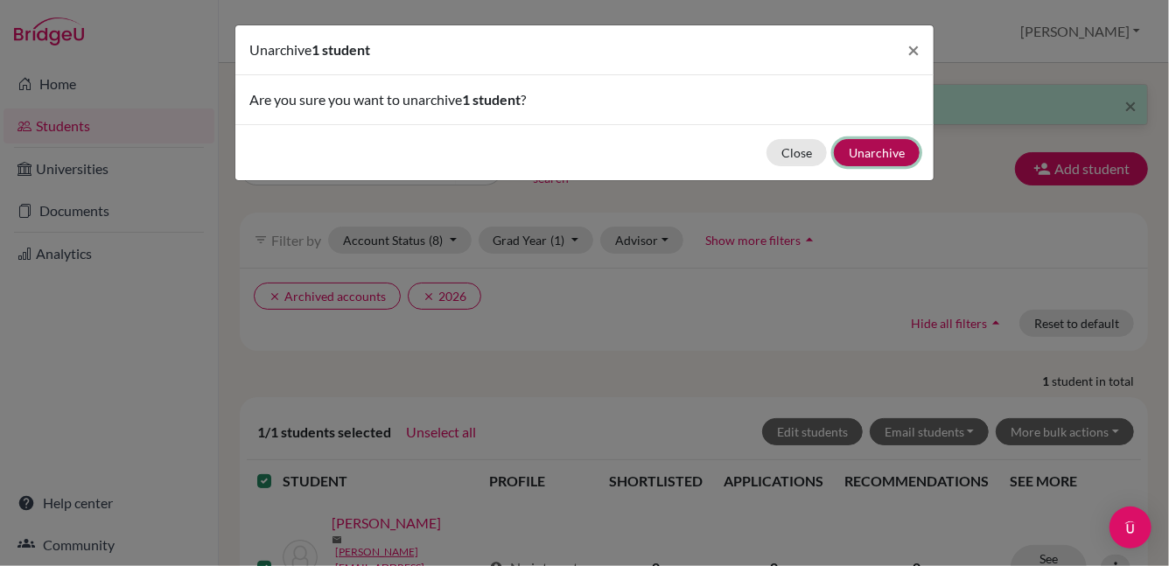
click at [860, 157] on button "Unarchive" at bounding box center [877, 152] width 86 height 27
